Goal: Task Accomplishment & Management: Manage account settings

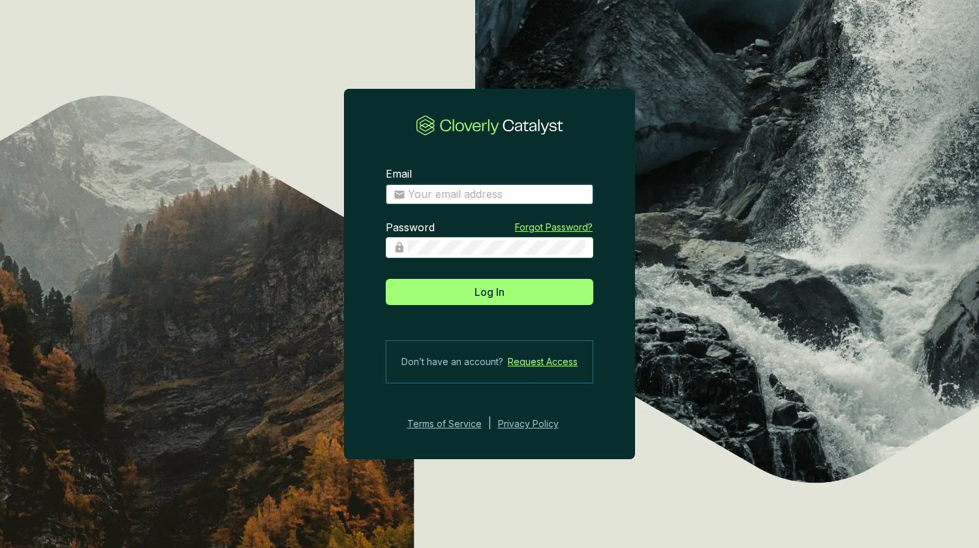
click at [443, 191] on input "Email" at bounding box center [497, 194] width 178 height 14
type input "[PERSON_NAME][EMAIL_ADDRESS][DOMAIN_NAME]"
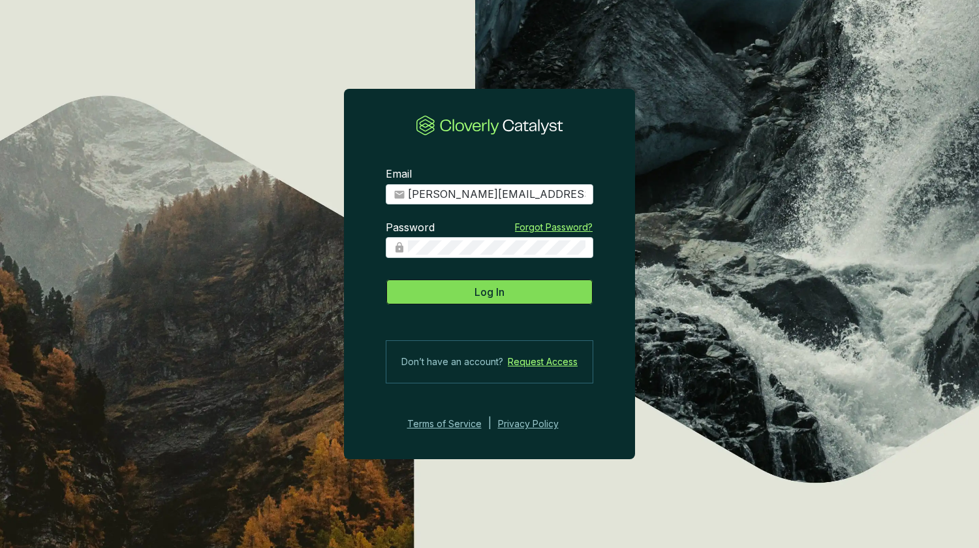
click at [484, 283] on button "Log In" at bounding box center [490, 292] width 208 height 26
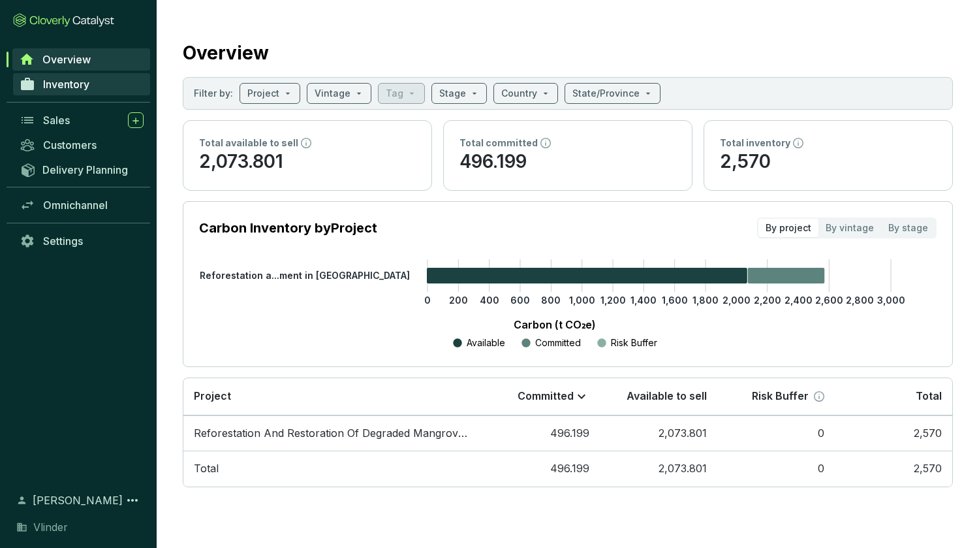
click at [79, 84] on span "Inventory" at bounding box center [66, 84] width 46 height 13
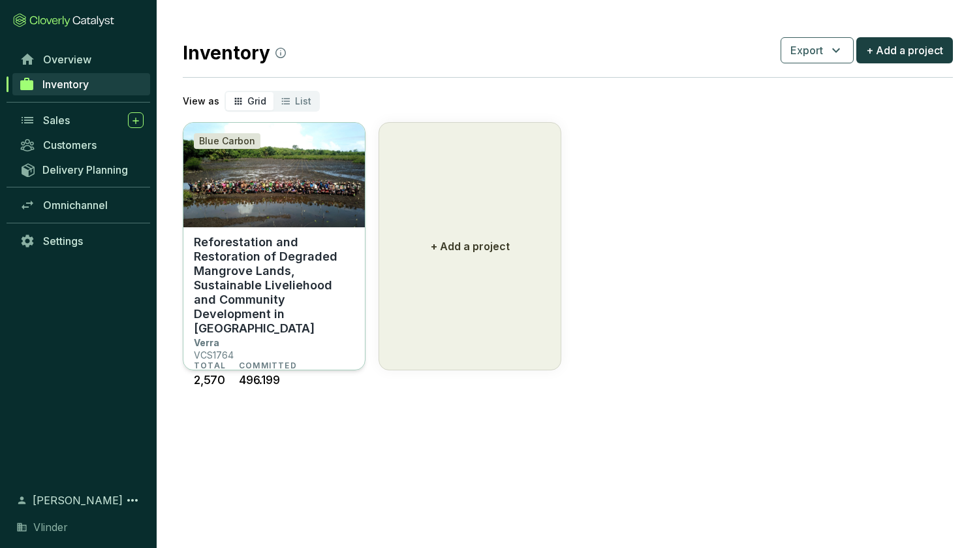
click at [254, 295] on p "Reforestation and Restoration of Degraded Mangrove Lands, Sustainable Livelieho…" at bounding box center [274, 285] width 161 height 101
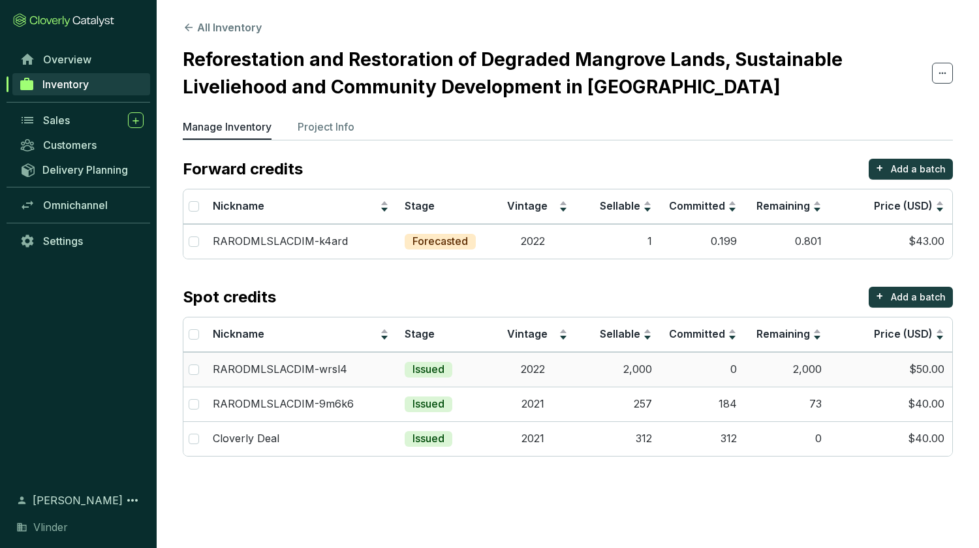
click at [919, 371] on td "$50.00" at bounding box center [891, 369] width 123 height 35
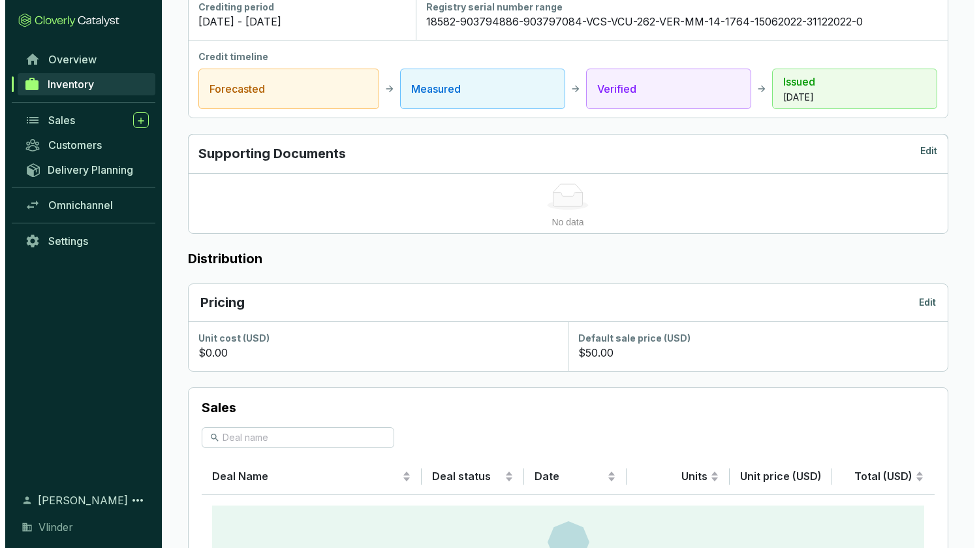
scroll to position [591, 0]
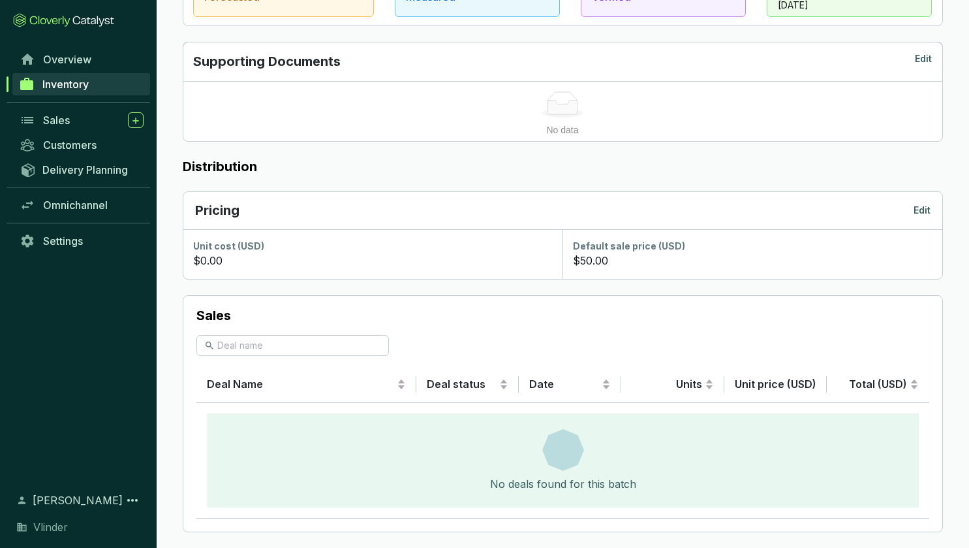
click at [918, 204] on p "Edit" at bounding box center [922, 210] width 17 height 13
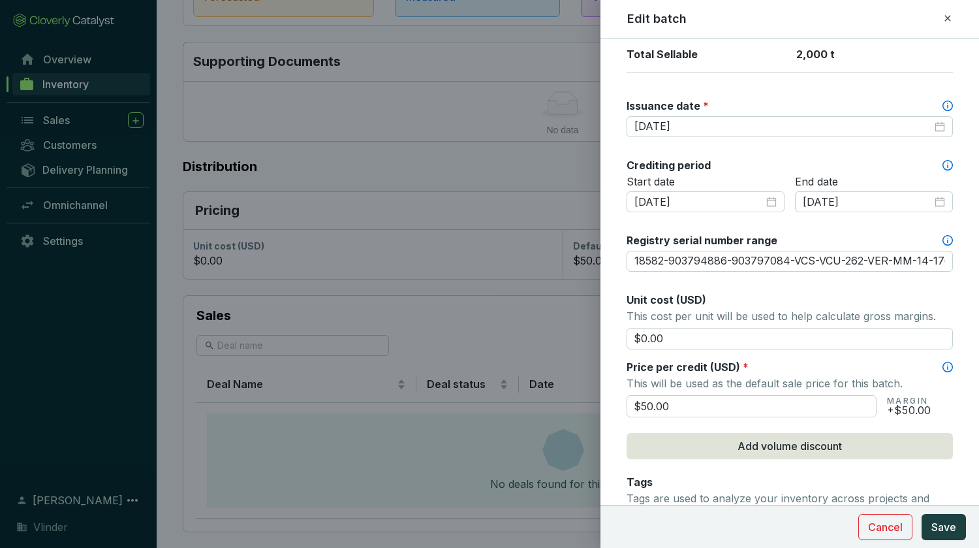
scroll to position [340, 0]
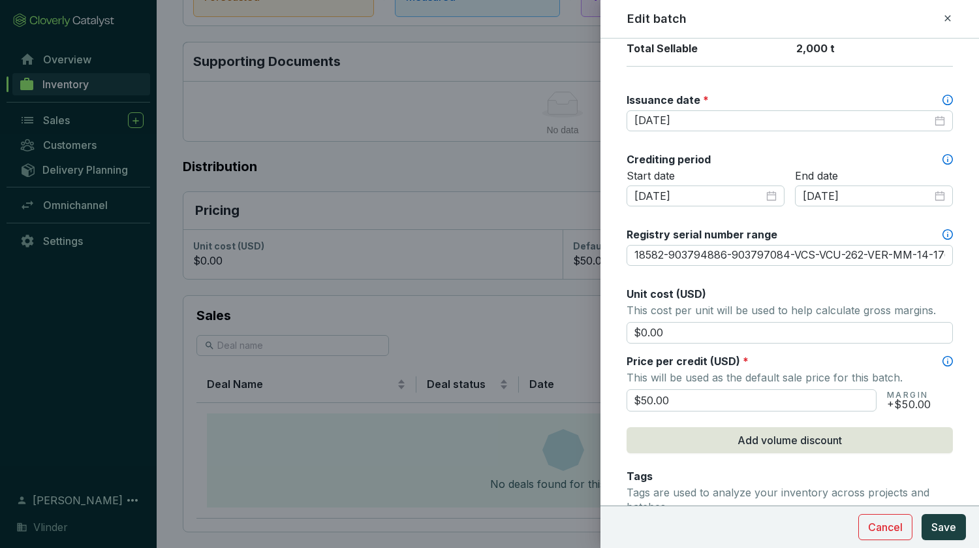
drag, startPoint x: 676, startPoint y: 402, endPoint x: 524, endPoint y: 400, distance: 152.1
click at [524, 400] on div "Edit batch Batch name * This is the internal name that will be used throughout …" at bounding box center [489, 274] width 979 height 548
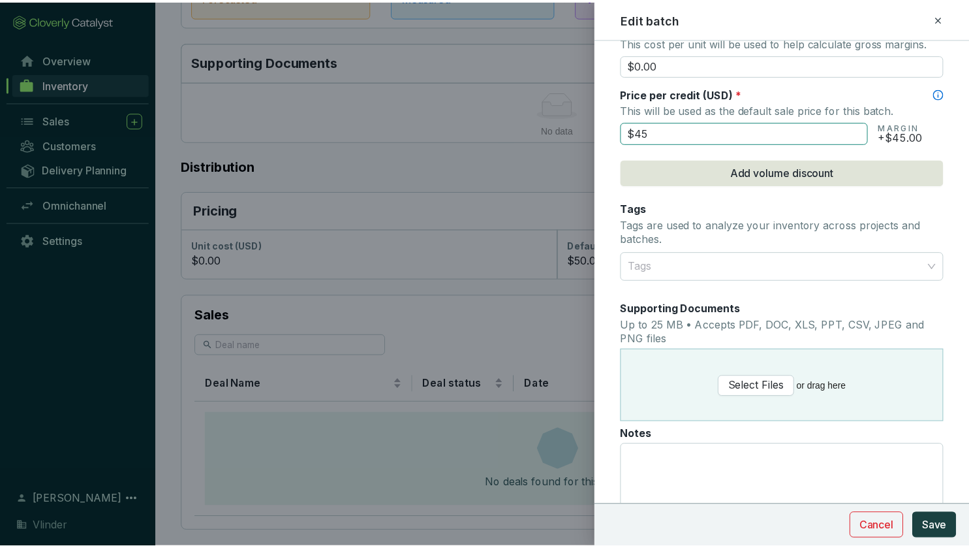
scroll to position [614, 0]
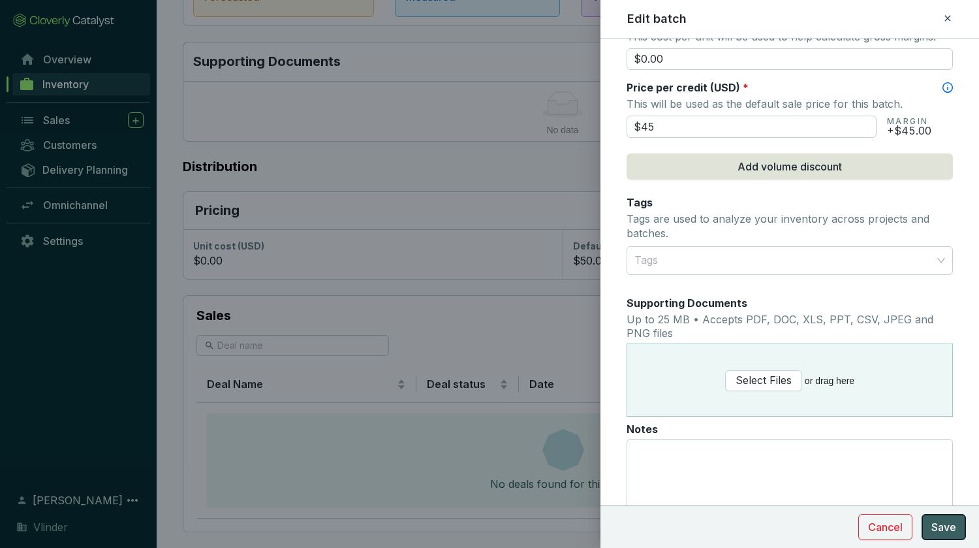
type input "$45.00"
click at [954, 522] on span "Save" at bounding box center [944, 527] width 25 height 16
